Goal: Find specific page/section: Find specific page/section

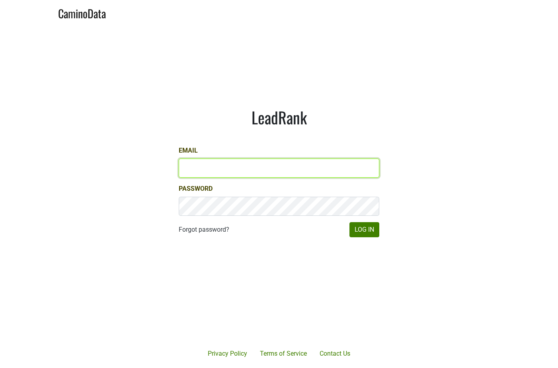
click at [205, 162] on input "Email" at bounding box center [279, 168] width 200 height 19
type input "dane@ashesdiamonds.com"
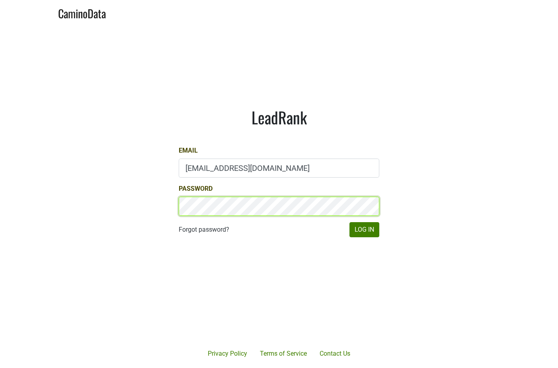
click at [349, 222] on button "Log In" at bounding box center [364, 229] width 30 height 15
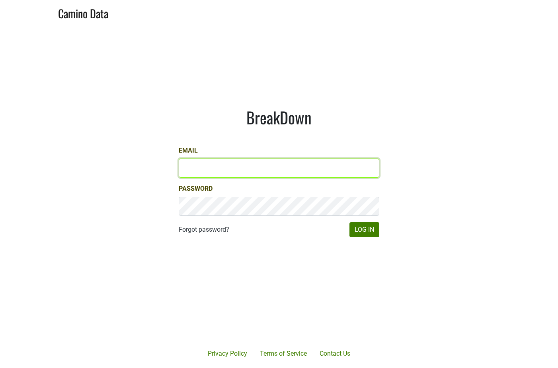
click at [263, 163] on input "Email" at bounding box center [279, 168] width 200 height 19
type input "dane@ashesdiamonds.com"
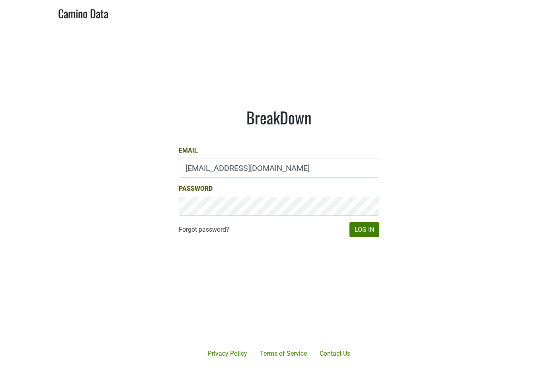
drag, startPoint x: 370, startPoint y: 280, endPoint x: 373, endPoint y: 258, distance: 22.4
click at [370, 280] on main "BreakDown Email dane@ashesdiamonds.com Password Forgot password? Log In" at bounding box center [279, 172] width 558 height 295
click at [370, 238] on div "BreakDown Email dane@ashesdiamonds.com Password Forgot password? Log In" at bounding box center [279, 173] width 239 height 168
click at [372, 234] on button "Log In" at bounding box center [364, 229] width 30 height 15
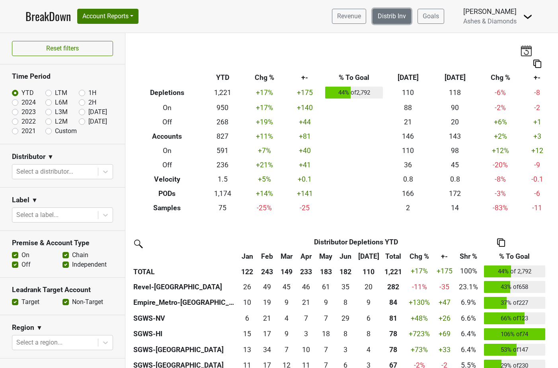
click at [403, 18] on link "Distrib Inv" at bounding box center [391, 16] width 39 height 15
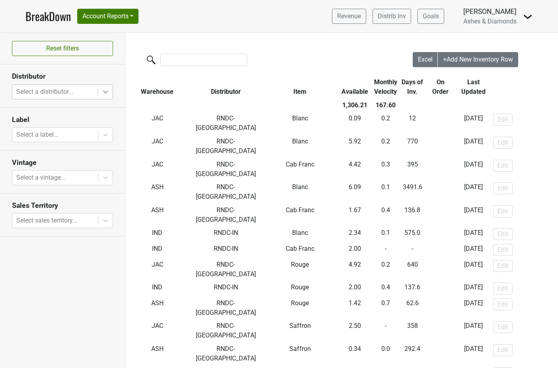
click at [108, 88] on icon at bounding box center [105, 92] width 8 height 8
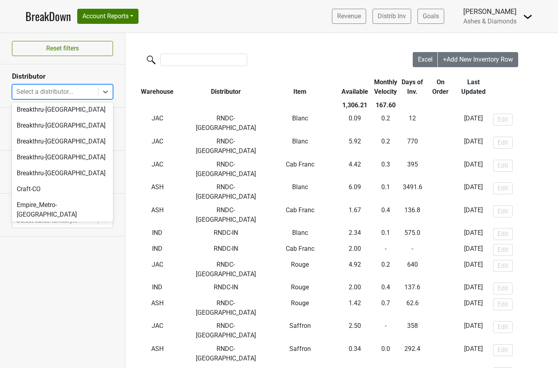
scroll to position [361, 0]
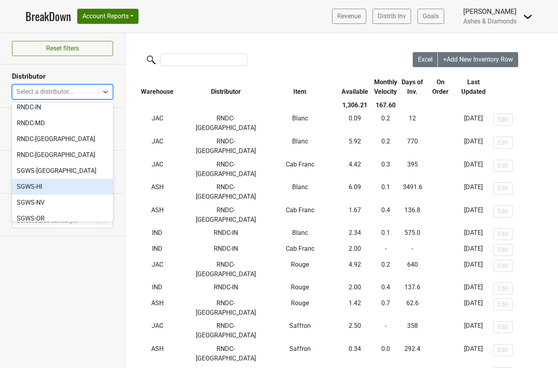
click at [82, 179] on div "SGWS-HI" at bounding box center [62, 187] width 101 height 16
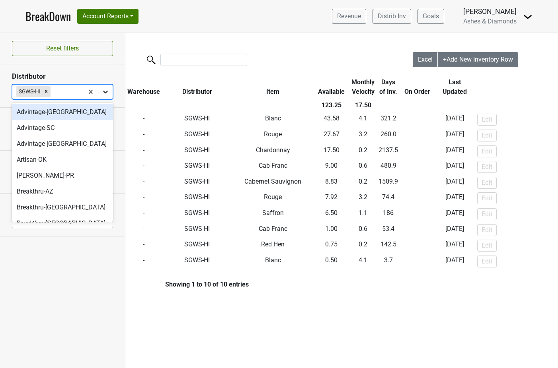
click at [103, 86] on div at bounding box center [105, 92] width 14 height 14
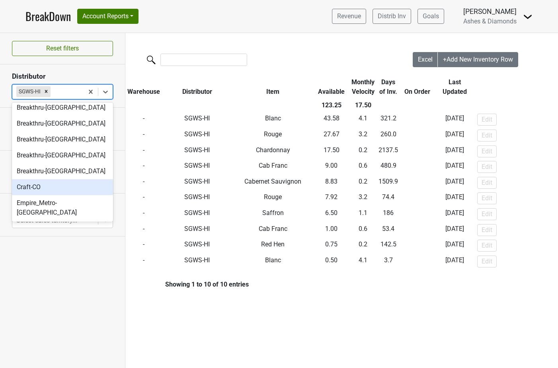
scroll to position [100, 0]
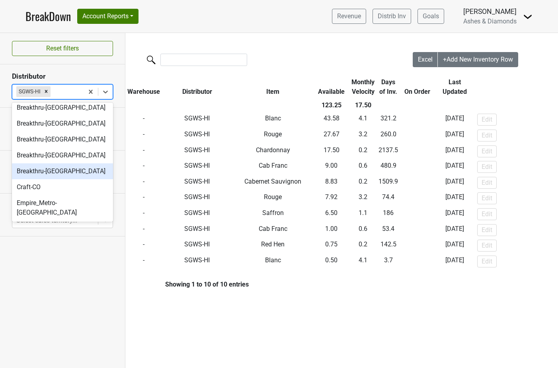
click at [72, 175] on div "Breakthru-[GEOGRAPHIC_DATA]" at bounding box center [62, 171] width 101 height 16
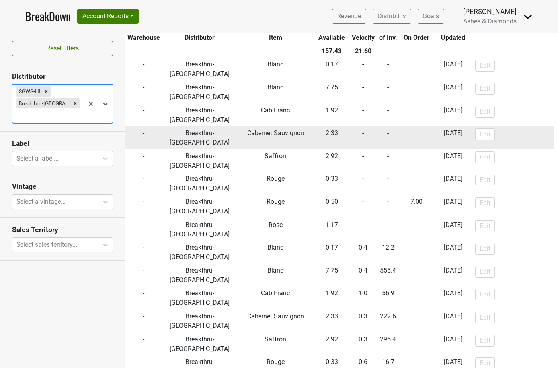
scroll to position [0, 0]
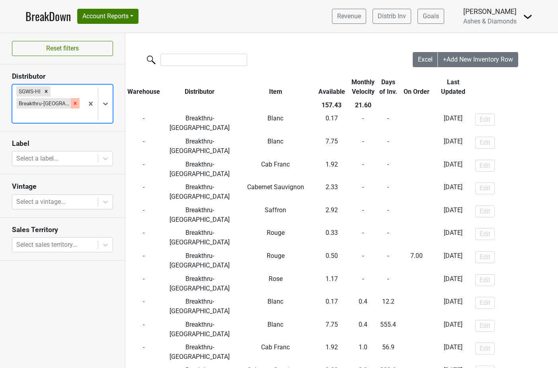
click at [74, 103] on icon "Remove Breakthru-WI" at bounding box center [75, 103] width 3 height 3
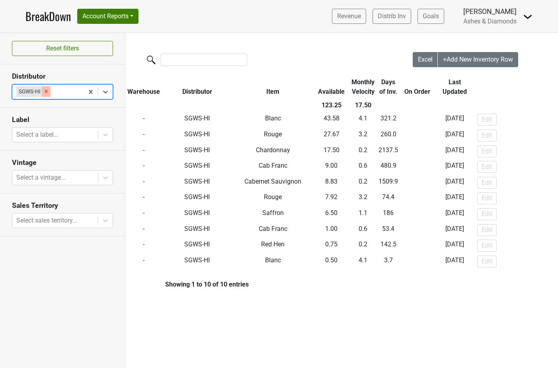
click at [47, 93] on icon "Remove SGWS-HI" at bounding box center [46, 92] width 6 height 6
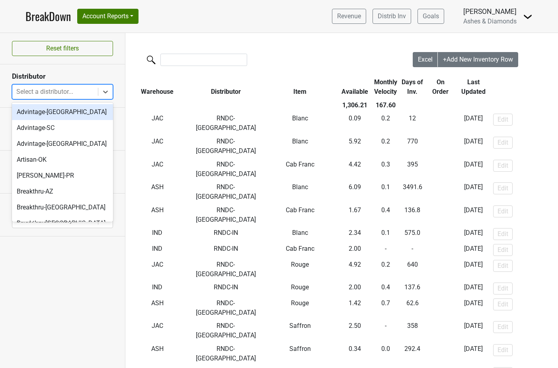
click at [105, 88] on icon at bounding box center [105, 92] width 8 height 8
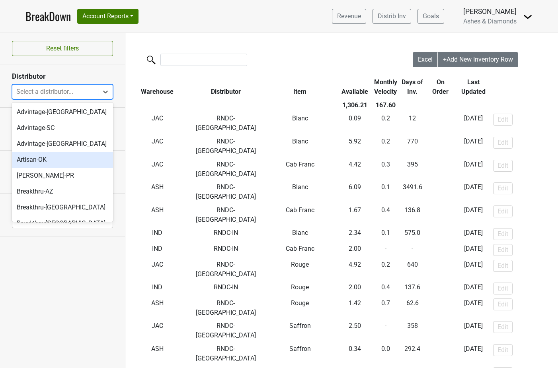
click at [68, 155] on div "Artisan-OK" at bounding box center [62, 160] width 101 height 16
